Goal: Information Seeking & Learning: Understand process/instructions

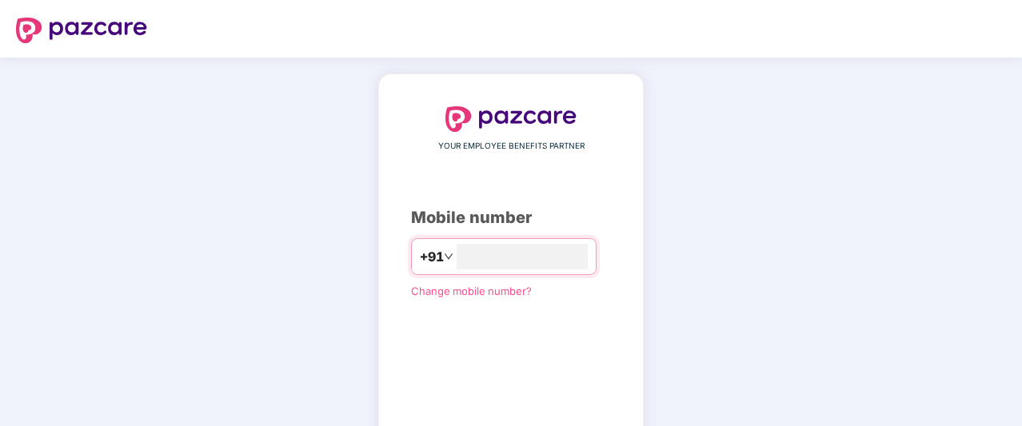
type input "**********"
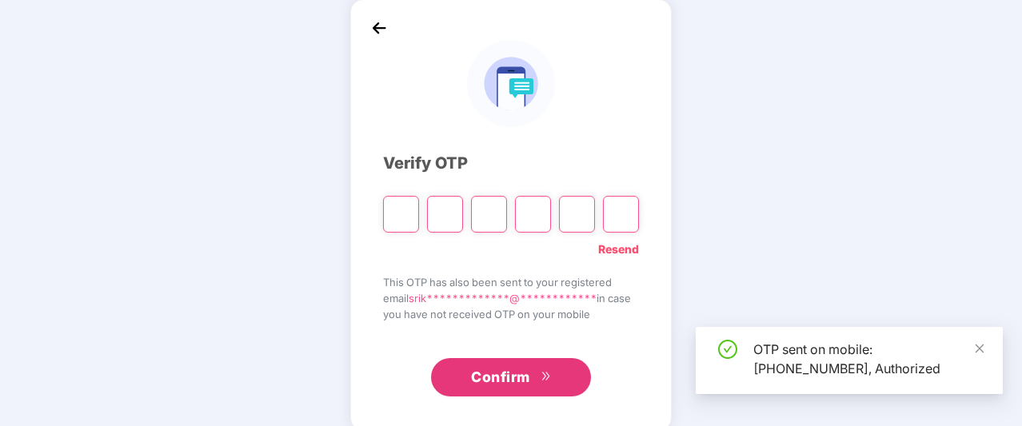
scroll to position [75, 0]
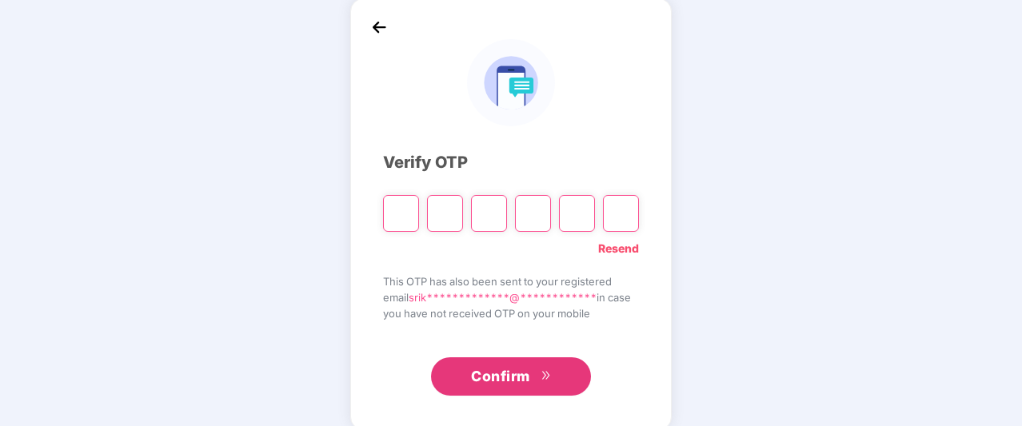
type input "*"
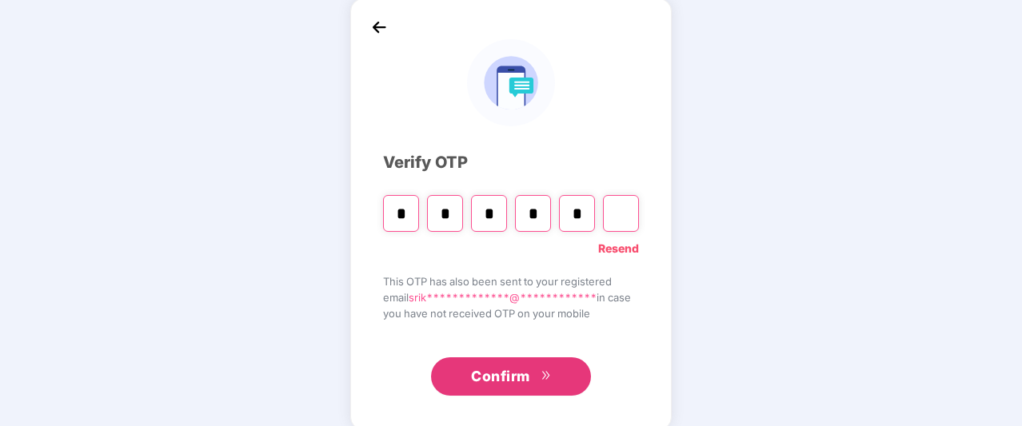
type input "*"
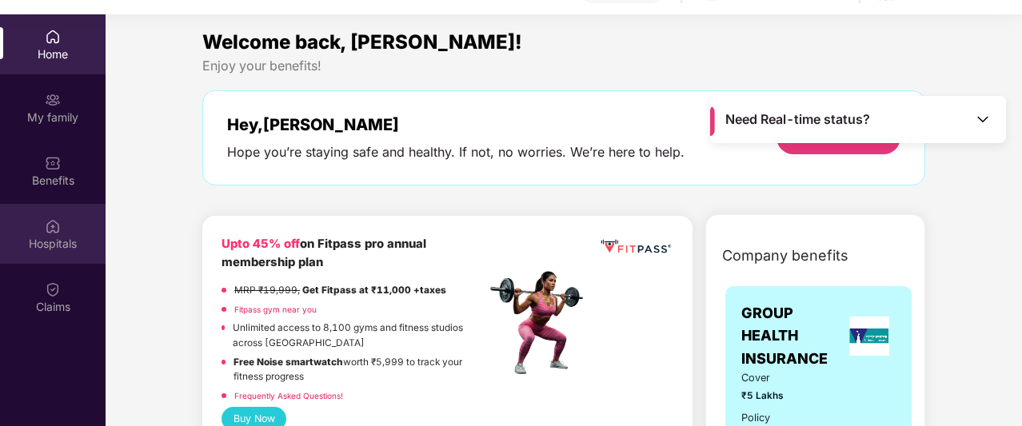
click at [28, 245] on div "Hospitals" at bounding box center [53, 244] width 106 height 16
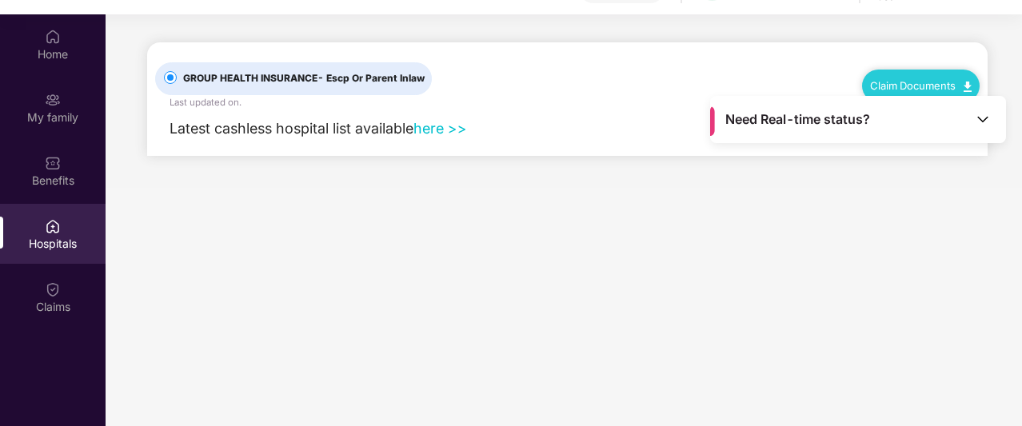
click at [908, 86] on link "Claim Documents" at bounding box center [921, 85] width 102 height 13
click at [962, 151] on link "Claim Process" at bounding box center [928, 146] width 104 height 34
